Goal: Information Seeking & Learning: Compare options

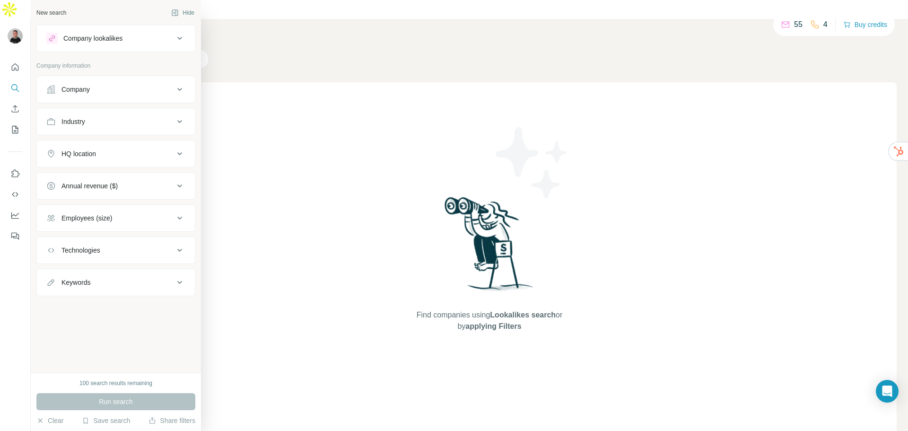
click at [99, 37] on div "Company lookalikes" at bounding box center [92, 38] width 59 height 9
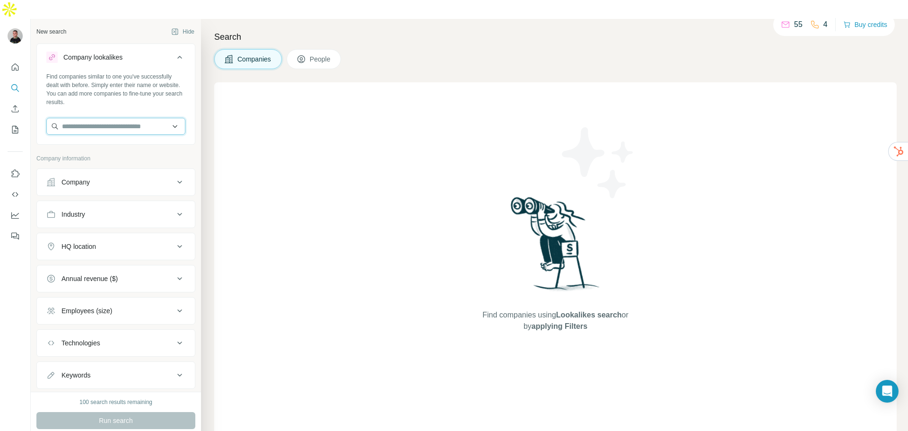
click at [93, 118] on input "text" at bounding box center [115, 126] width 139 height 17
paste input "**********"
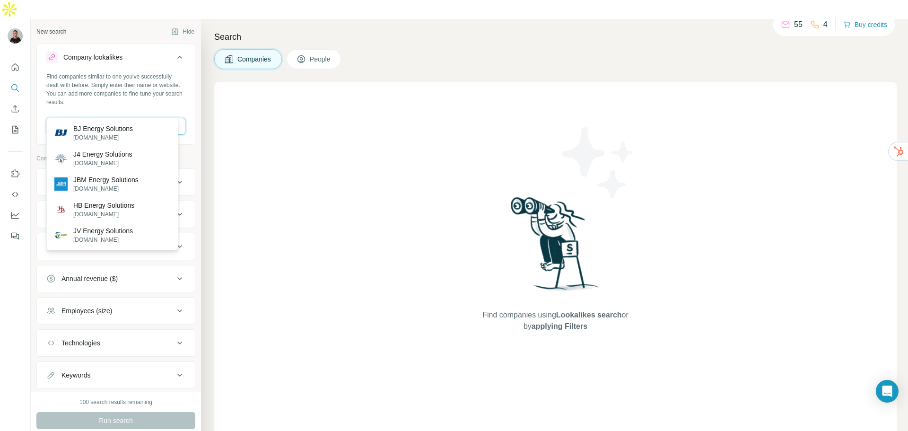
click at [122, 118] on input "**********" at bounding box center [115, 126] width 139 height 17
paste input "text"
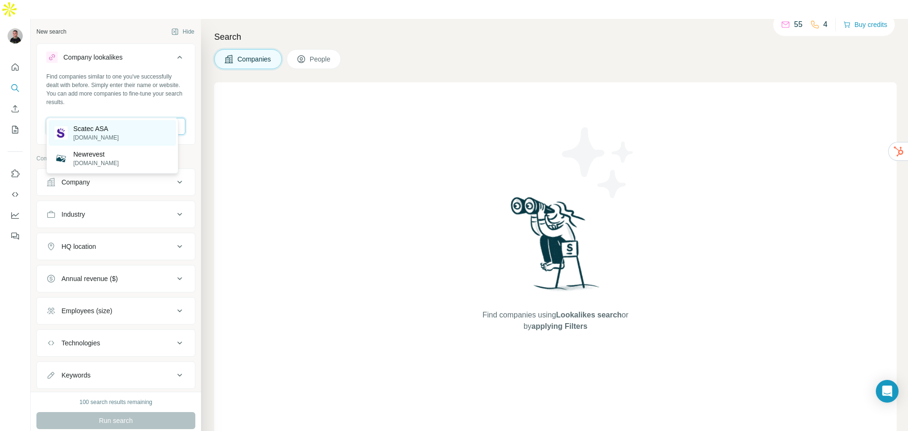
type input "**********"
click at [129, 134] on div "Scatec ASA [DOMAIN_NAME]" at bounding box center [112, 133] width 127 height 26
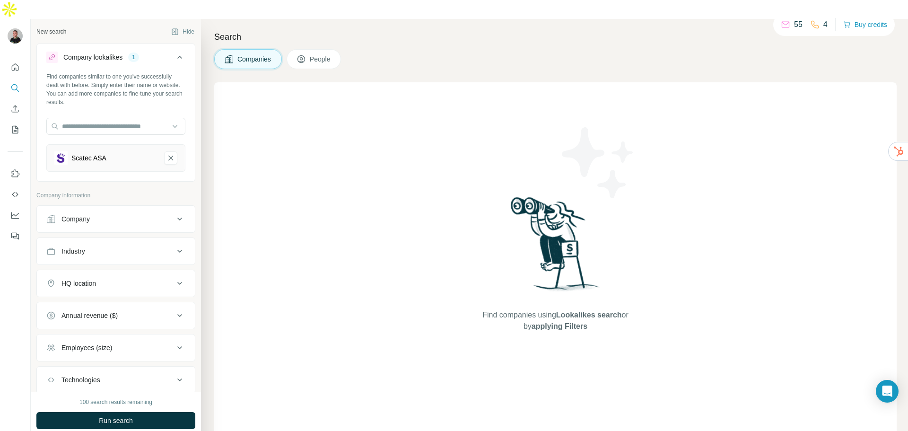
click at [174, 213] on icon at bounding box center [179, 218] width 11 height 11
click at [163, 214] on div "Company" at bounding box center [110, 218] width 128 height 9
click at [156, 311] on div "Annual revenue ($)" at bounding box center [110, 315] width 128 height 9
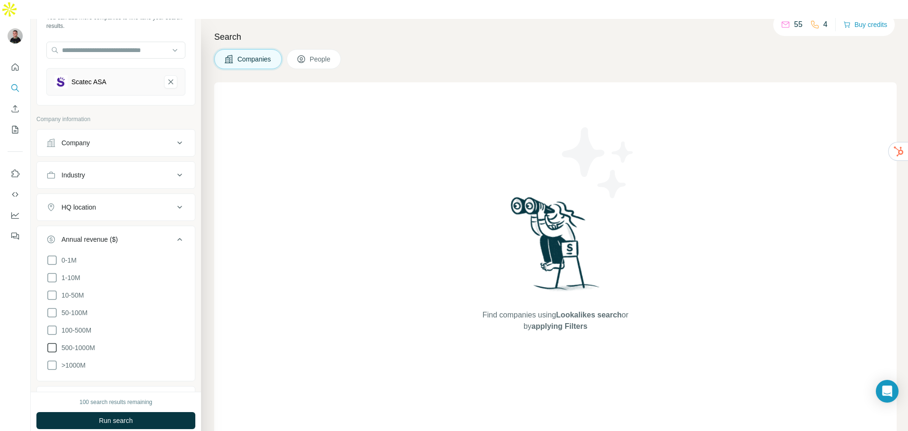
scroll to position [95, 0]
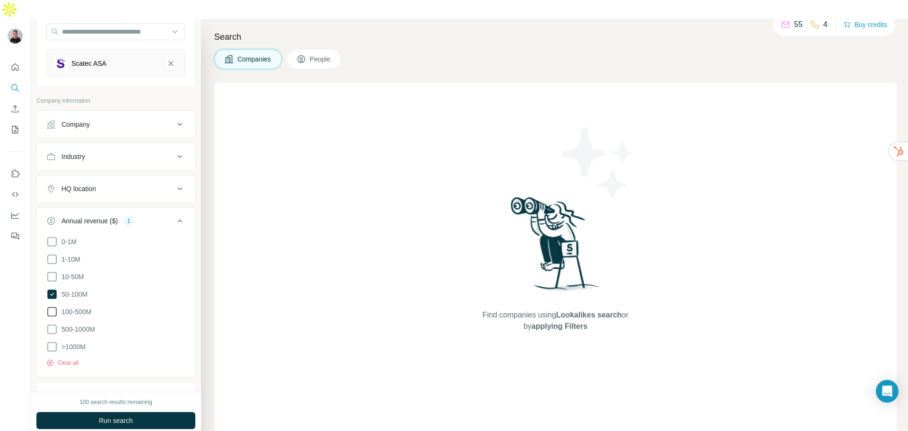
click at [75, 307] on span "100-500M" at bounding box center [75, 311] width 34 height 9
click at [79, 324] on span "500-1000M" at bounding box center [76, 328] width 37 height 9
click at [174, 215] on icon at bounding box center [179, 220] width 11 height 11
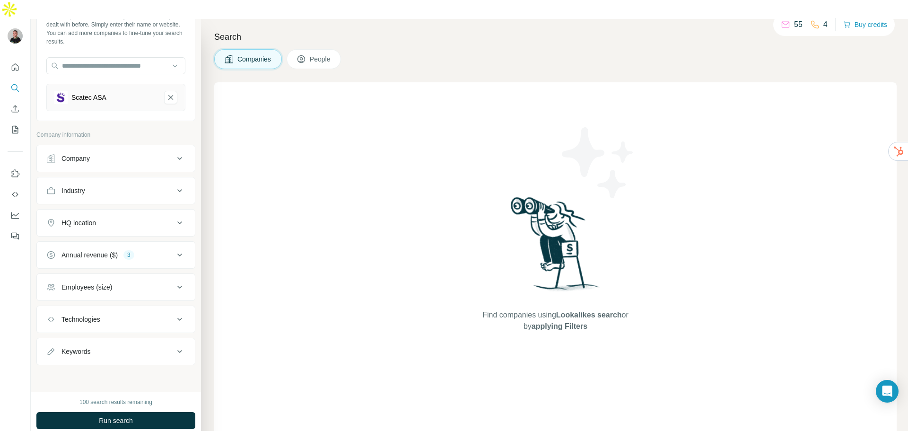
click at [156, 282] on div "Employees (size)" at bounding box center [110, 286] width 128 height 9
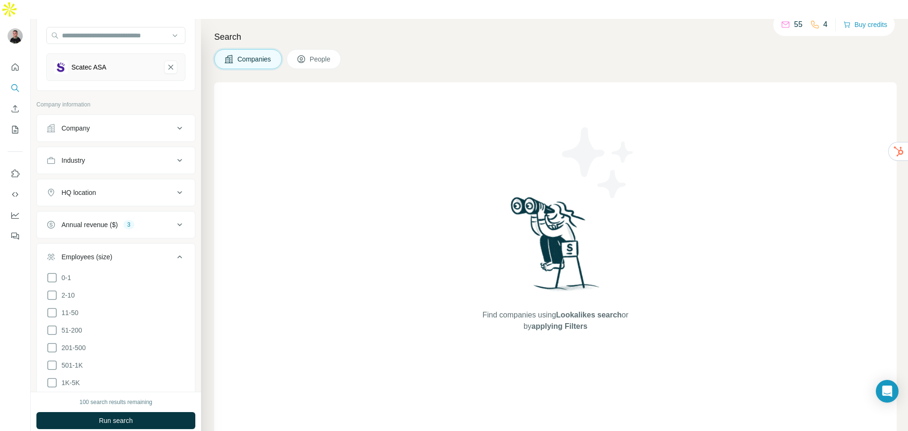
scroll to position [108, 0]
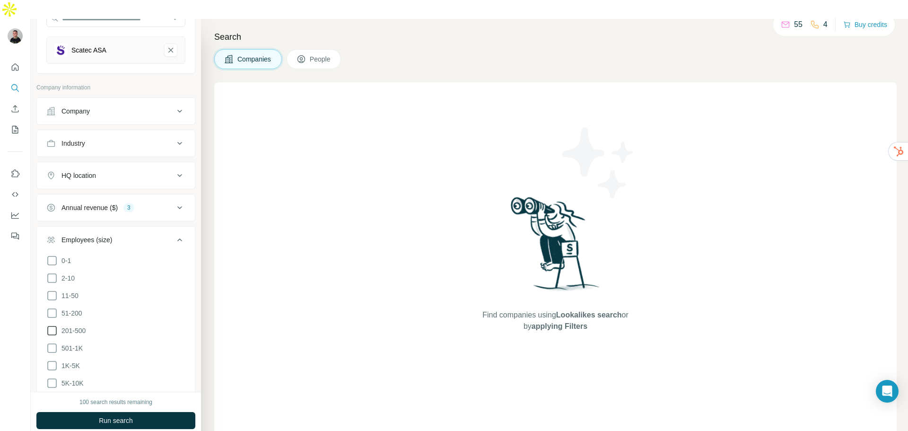
click at [74, 326] on span "201-500" at bounding box center [72, 330] width 28 height 9
click at [72, 343] on span "501-1K" at bounding box center [70, 347] width 25 height 9
click at [71, 361] on span "1K-5K" at bounding box center [69, 365] width 22 height 9
click at [72, 378] on span "5K-10K" at bounding box center [71, 382] width 26 height 9
click at [166, 235] on div "Employees (size) 4" at bounding box center [110, 239] width 128 height 9
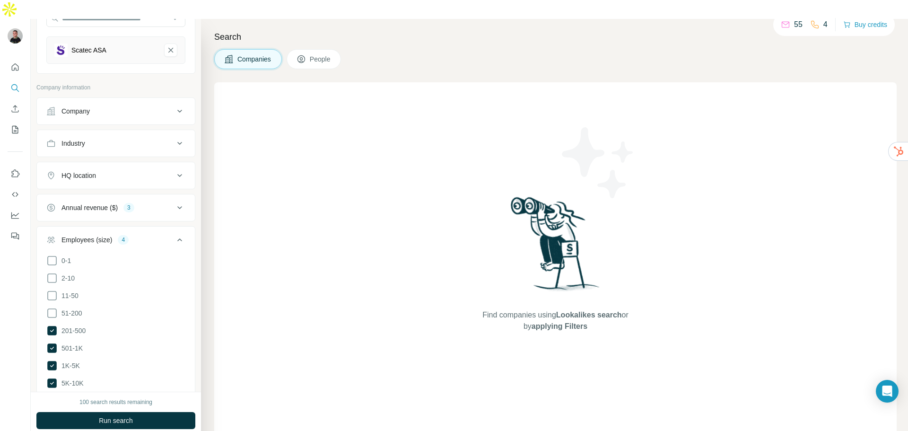
scroll to position [61, 0]
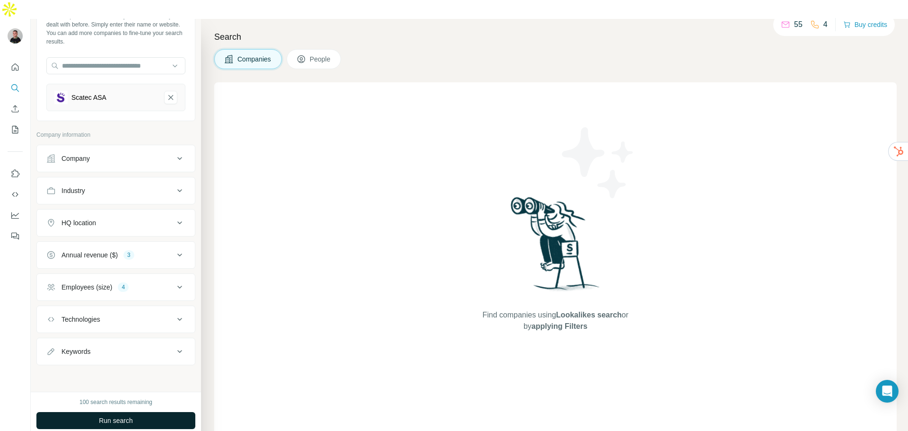
click at [134, 412] on button "Run search" at bounding box center [115, 420] width 159 height 17
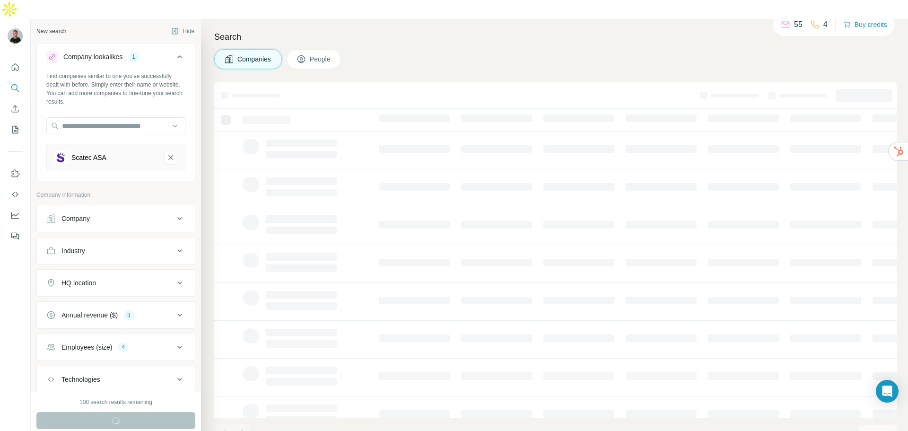
scroll to position [0, 0]
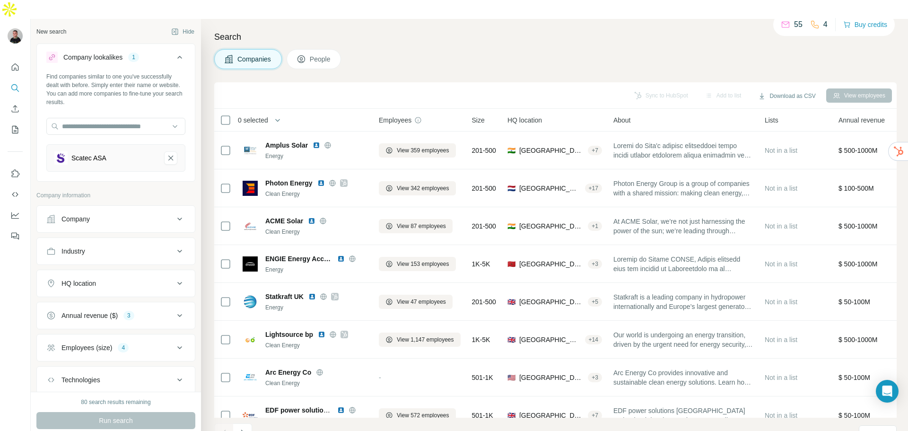
click at [153, 278] on div "HQ location" at bounding box center [110, 282] width 128 height 9
click at [108, 298] on input "text" at bounding box center [115, 306] width 139 height 17
type input "******"
click at [103, 298] on input "******" at bounding box center [115, 306] width 139 height 17
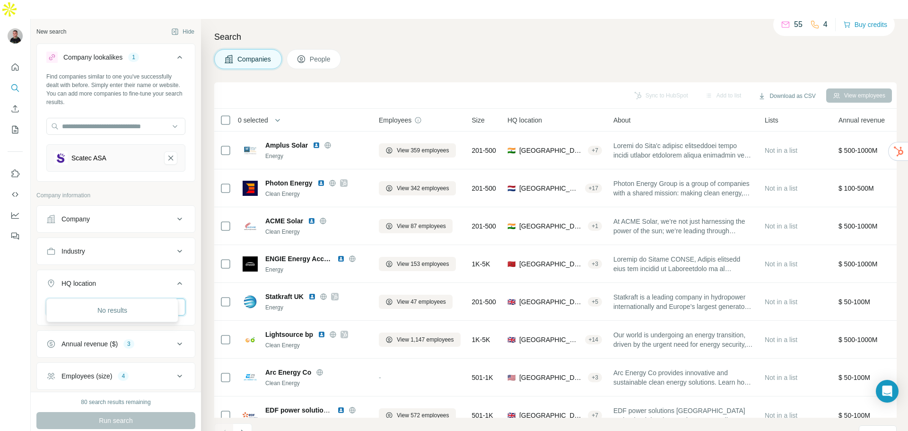
click at [103, 298] on input "******" at bounding box center [115, 306] width 139 height 17
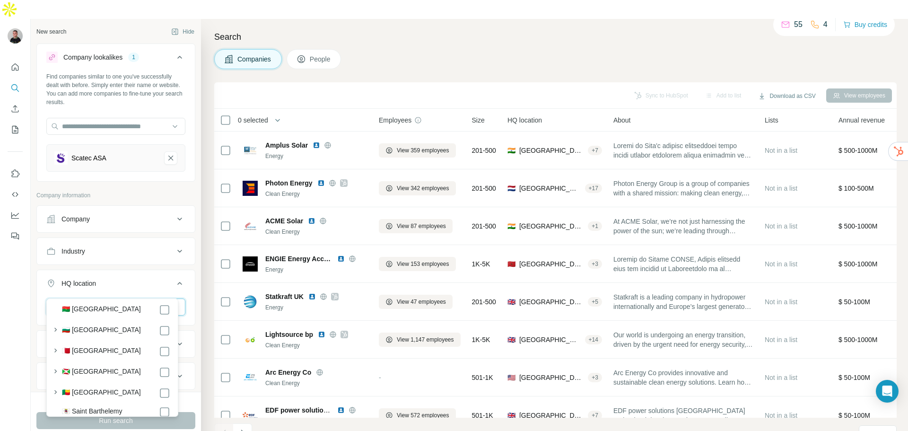
scroll to position [426, 0]
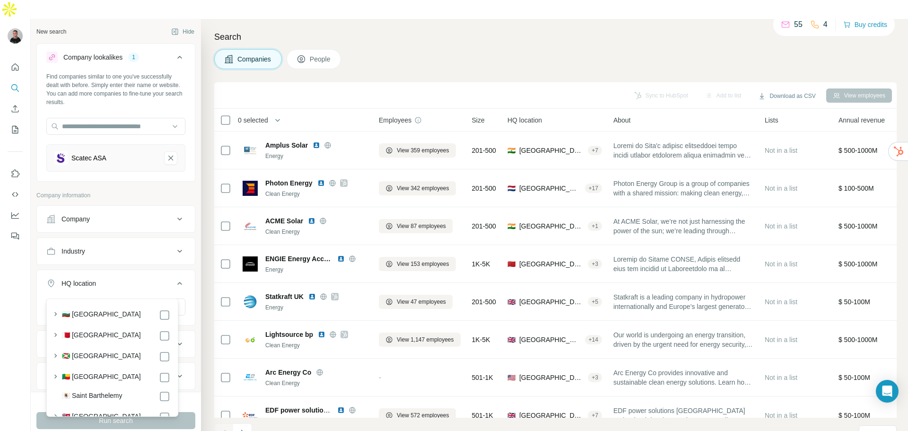
click at [168, 191] on p "Company information" at bounding box center [115, 195] width 159 height 9
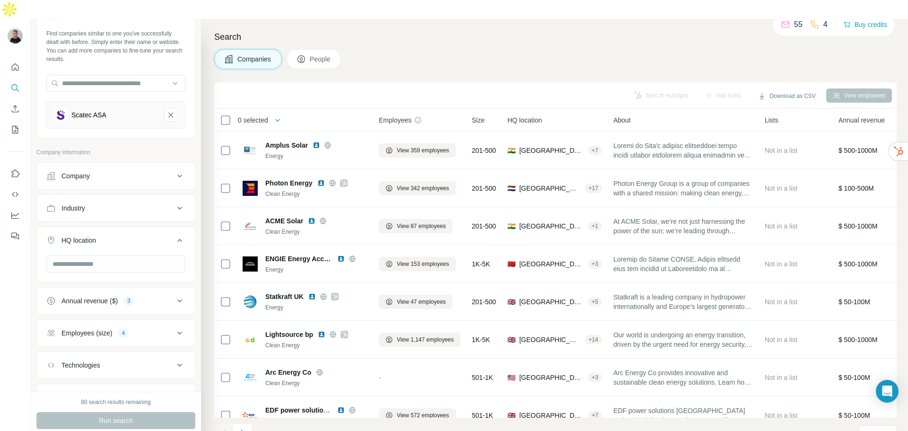
scroll to position [10, 0]
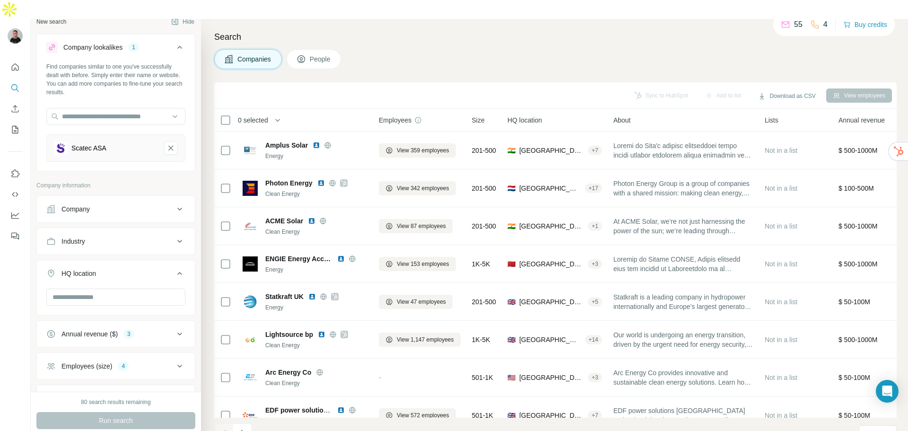
click at [176, 42] on icon at bounding box center [179, 47] width 11 height 11
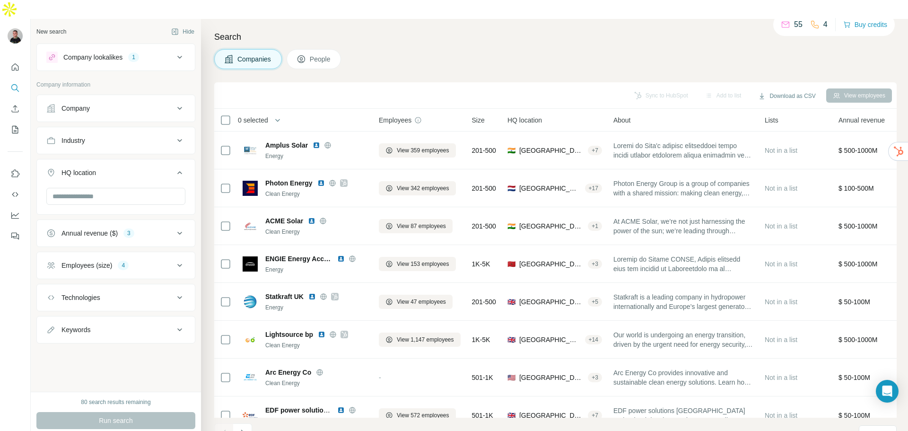
scroll to position [0, 0]
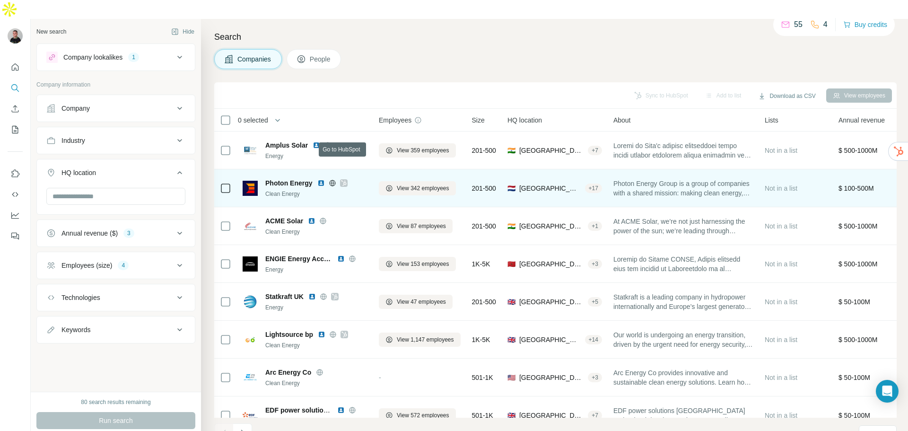
click at [343, 179] on icon at bounding box center [344, 183] width 6 height 8
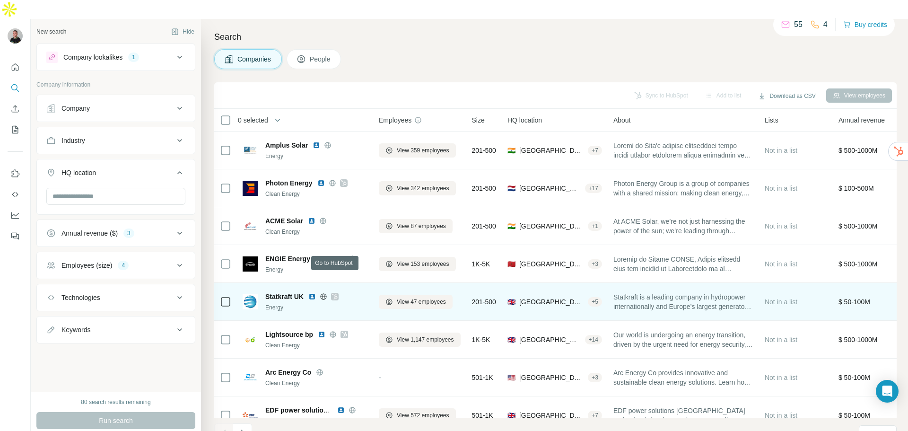
click at [339, 293] on div at bounding box center [335, 297] width 8 height 8
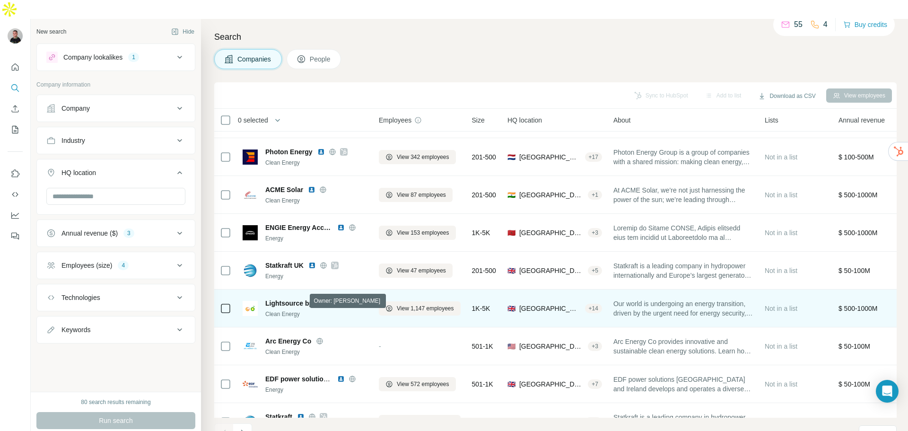
scroll to position [47, 0]
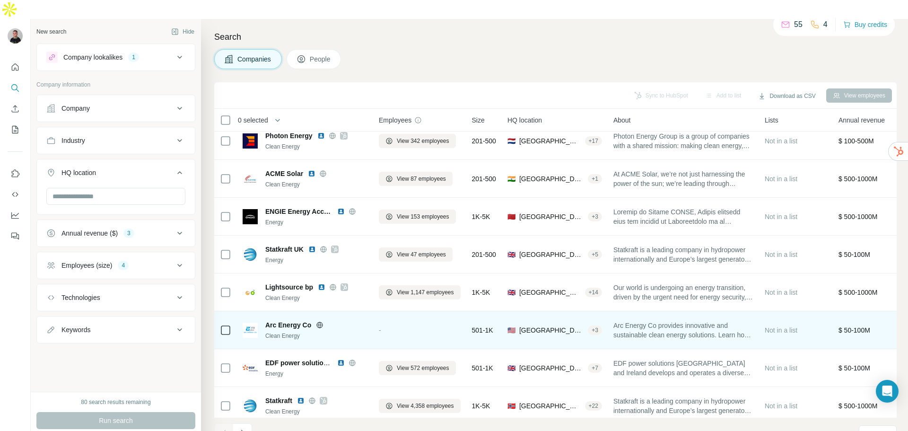
click at [321, 322] on icon at bounding box center [320, 325] width 2 height 6
drag, startPoint x: 301, startPoint y: 307, endPoint x: 311, endPoint y: 307, distance: 9.5
click at [311, 320] on div "Arc Energy Co Clean Energy" at bounding box center [305, 330] width 125 height 20
copy span "Arc Energy Co"
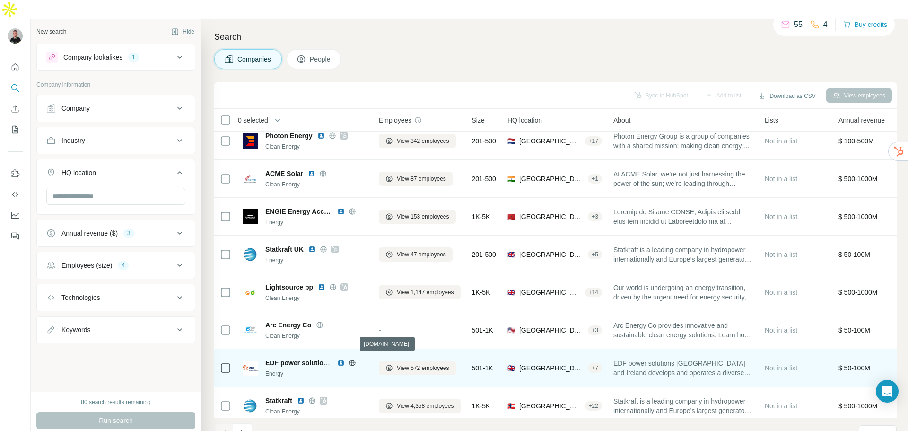
click at [353, 359] on icon at bounding box center [352, 362] width 2 height 6
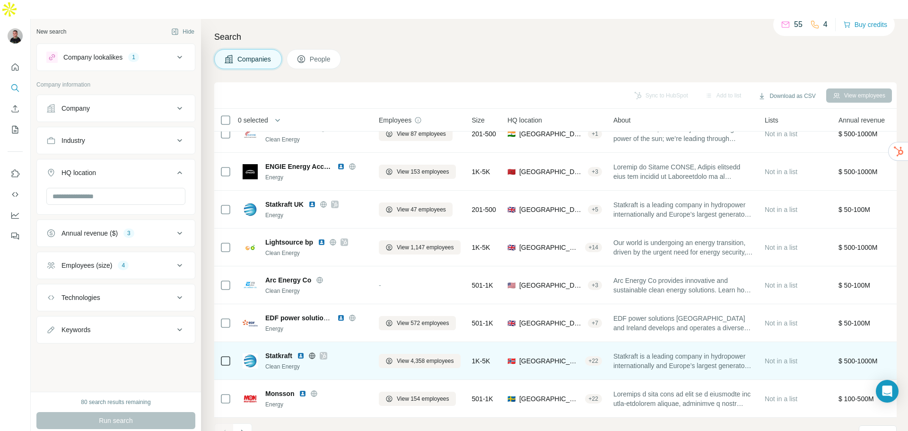
scroll to position [97, 0]
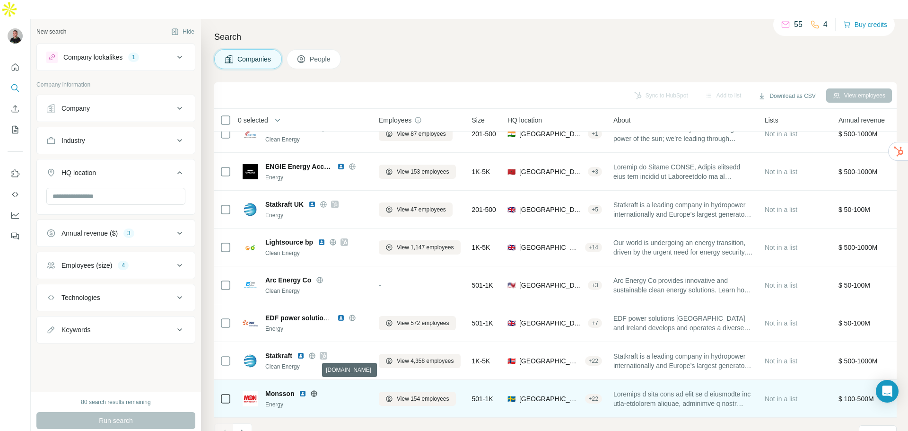
click at [312, 390] on icon at bounding box center [314, 394] width 8 height 8
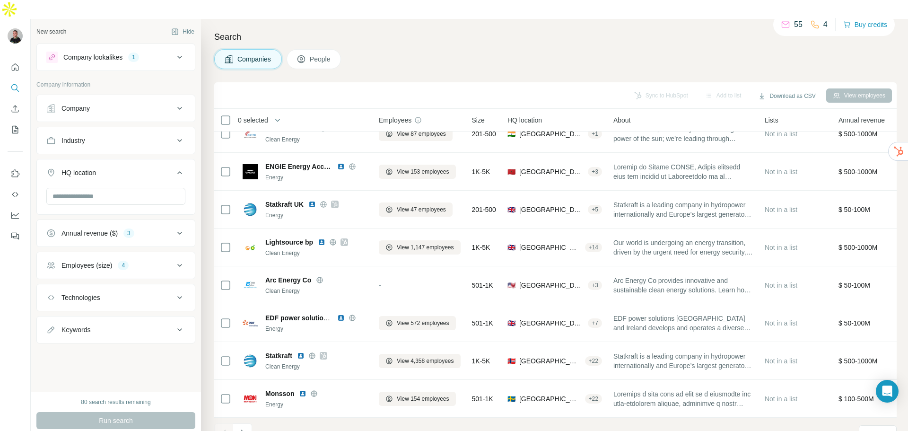
click at [141, 46] on button "Company lookalikes 1" at bounding box center [116, 57] width 158 height 23
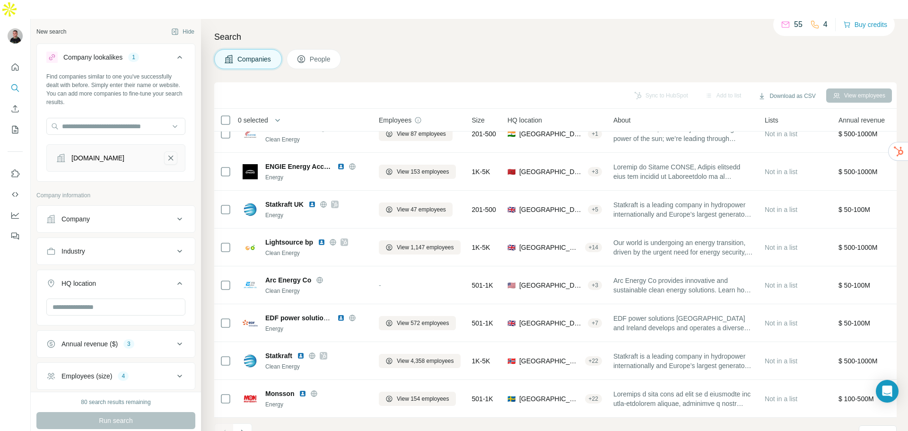
click at [166, 153] on icon "scatec.com-remove-button" at bounding box center [170, 157] width 9 height 9
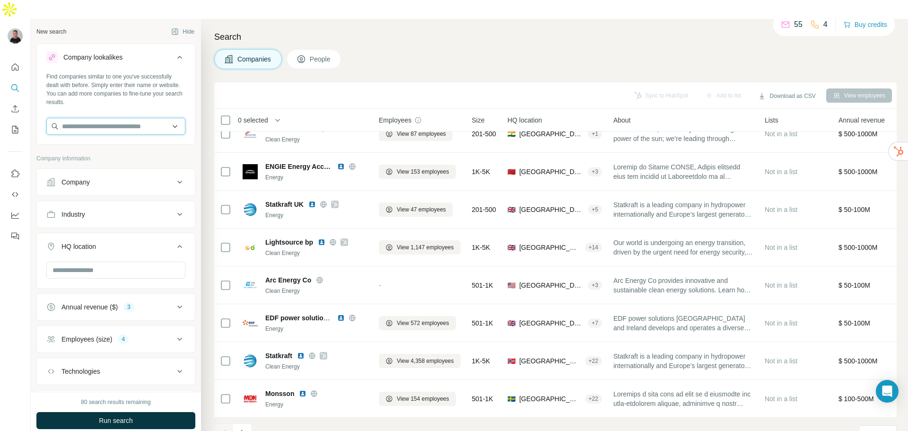
click at [82, 118] on input "text" at bounding box center [115, 126] width 139 height 17
type input "**********"
click at [109, 135] on p "[DOMAIN_NAME]" at bounding box center [120, 137] width 94 height 9
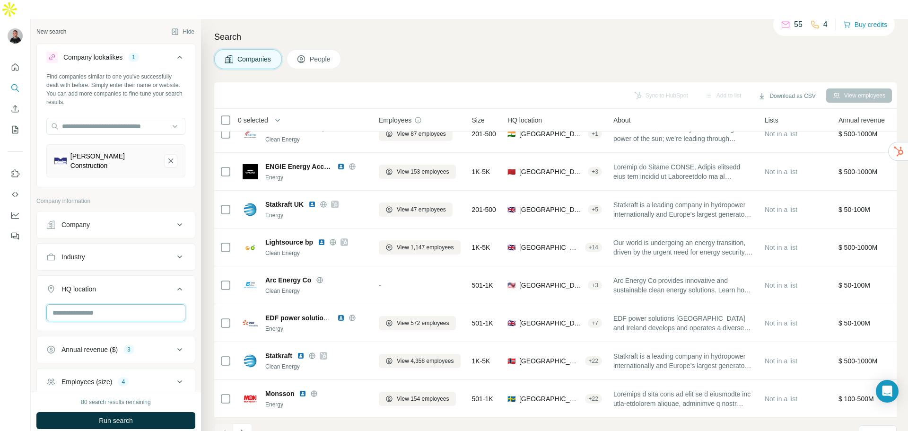
click at [112, 304] on input "text" at bounding box center [115, 312] width 139 height 17
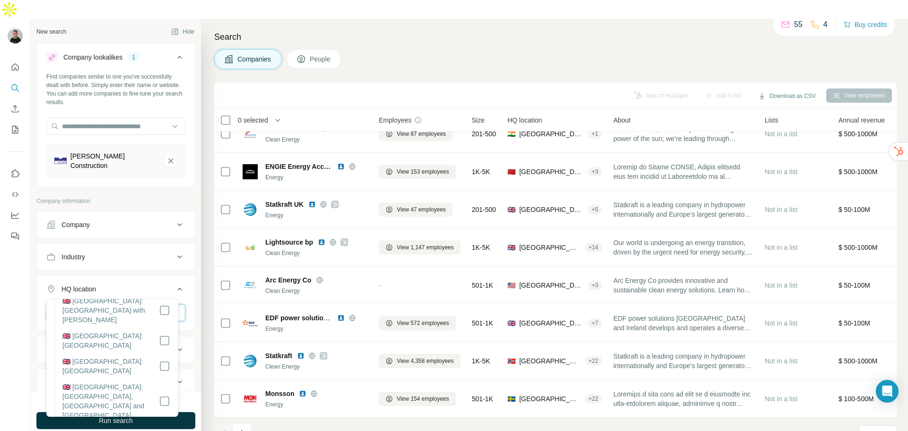
scroll to position [426, 0]
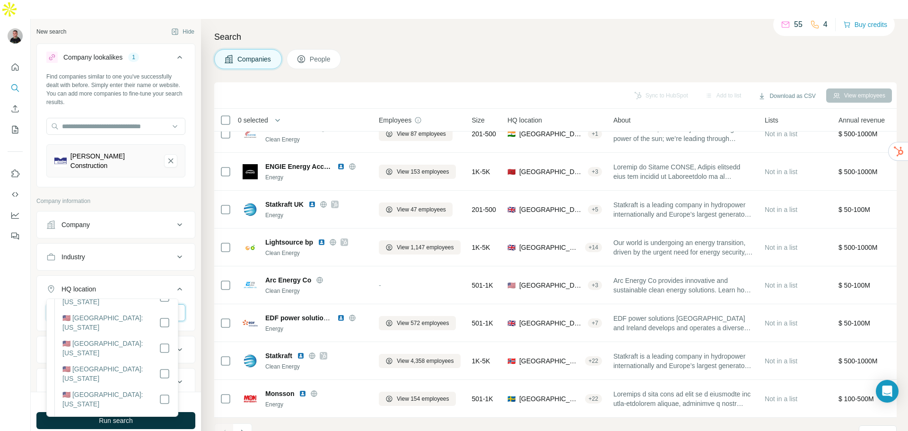
type input "**********"
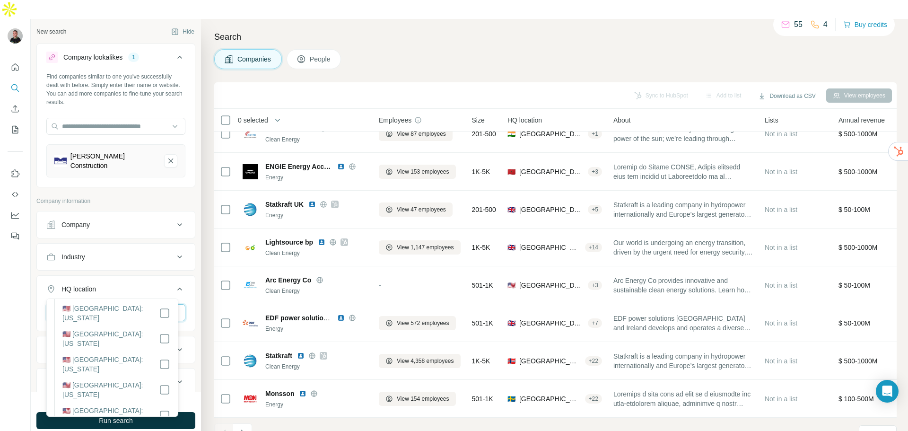
scroll to position [1056, 0]
click at [174, 283] on icon at bounding box center [179, 288] width 11 height 11
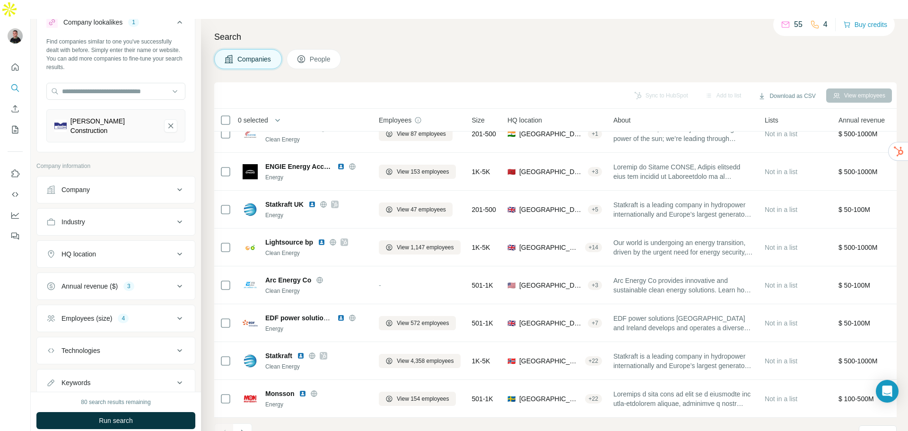
scroll to position [61, 0]
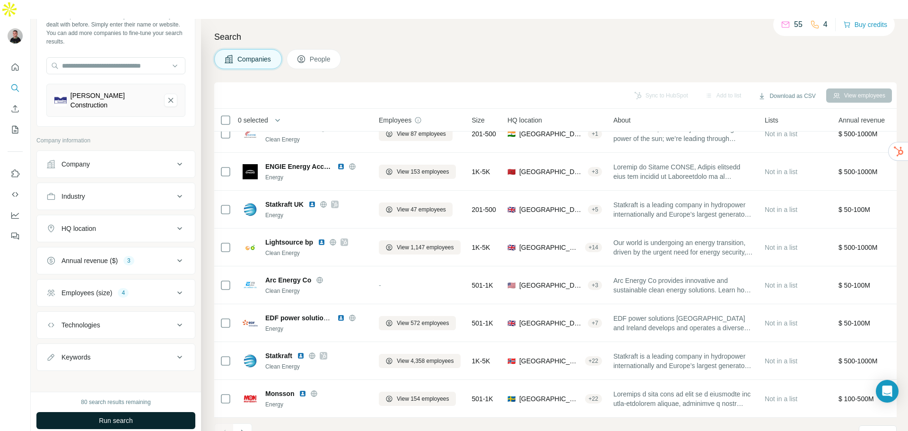
click at [154, 412] on button "Run search" at bounding box center [115, 420] width 159 height 17
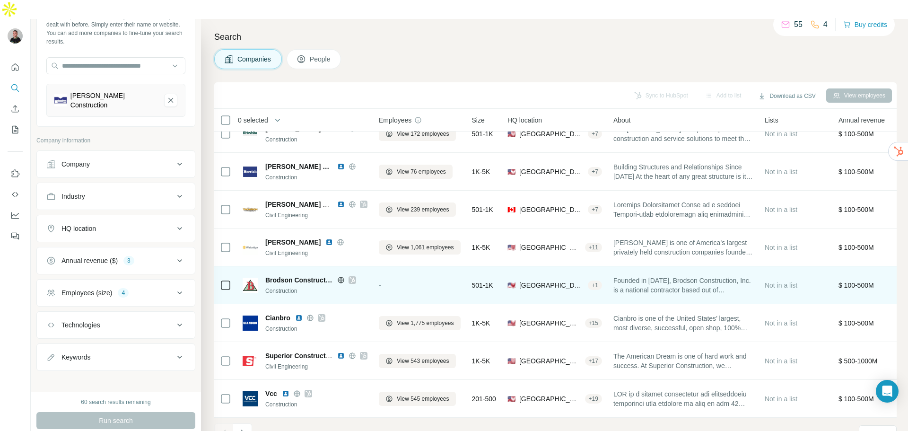
scroll to position [0, 0]
